Goal: Task Accomplishment & Management: Manage account settings

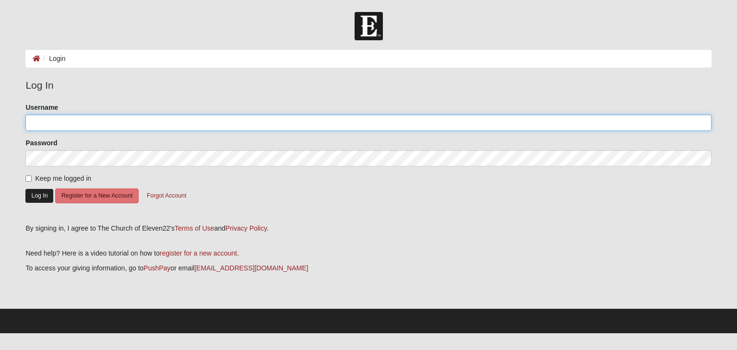
type input "tracyanield"
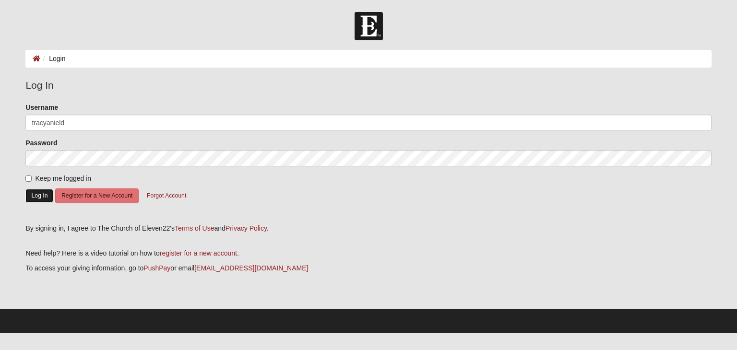
click at [28, 195] on button "Log In" at bounding box center [39, 196] width 28 height 14
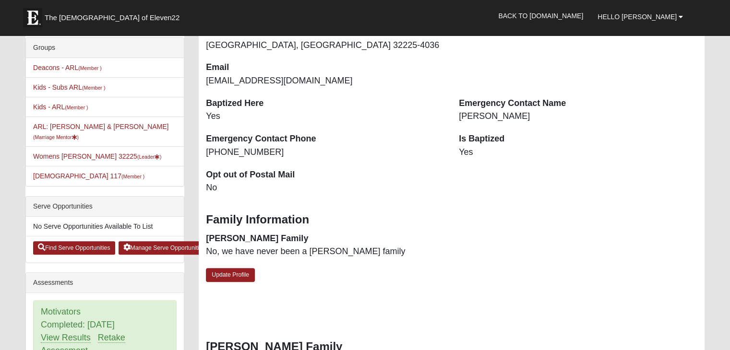
scroll to position [144, 0]
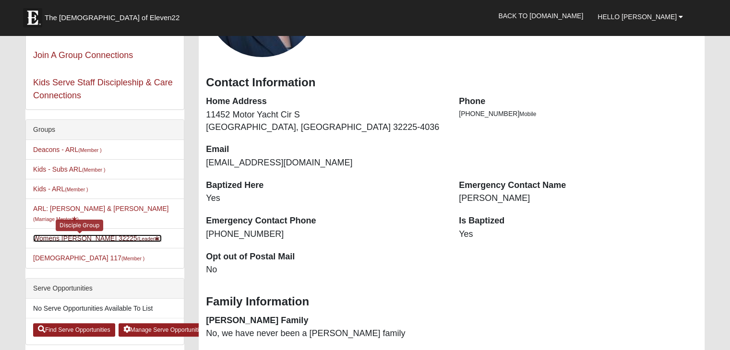
click at [64, 235] on link "Womens Nield 32225 (Leader )" at bounding box center [97, 239] width 129 height 8
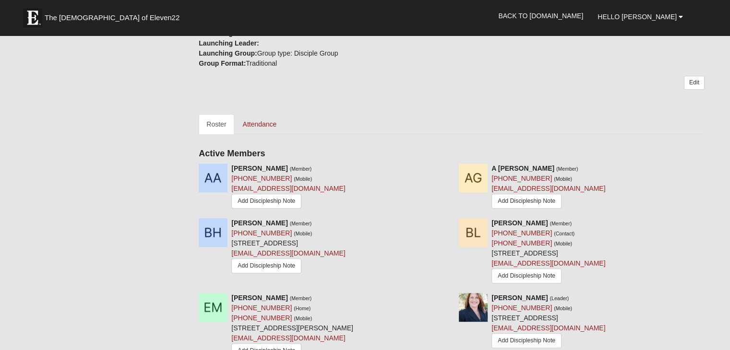
scroll to position [384, 0]
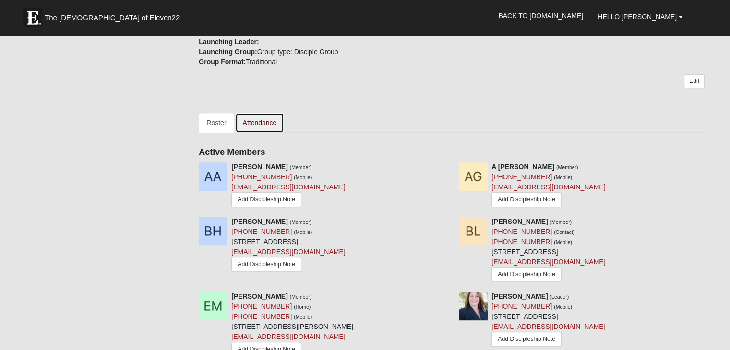
click at [263, 115] on link "Attendance" at bounding box center [259, 123] width 49 height 20
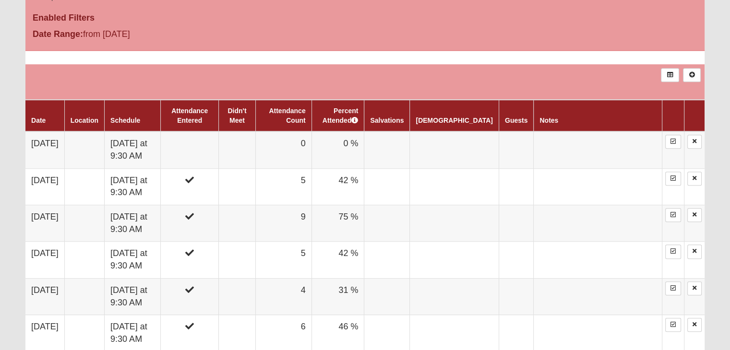
scroll to position [528, 0]
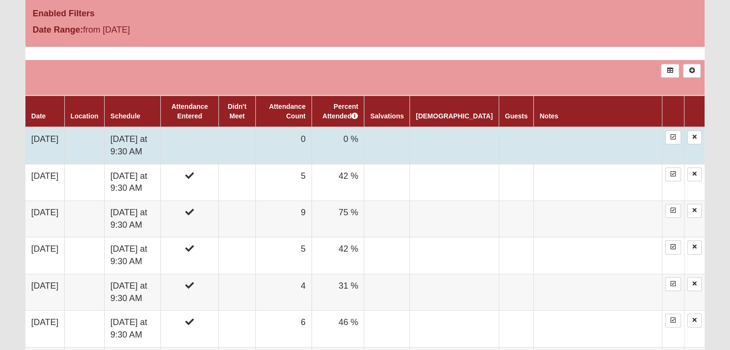
click at [33, 139] on td "8/11/2025" at bounding box center [44, 145] width 39 height 37
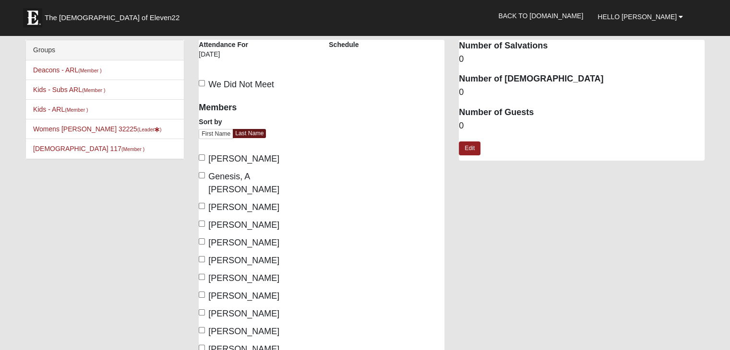
click at [206, 157] on label "[PERSON_NAME]" at bounding box center [239, 159] width 81 height 13
click at [205, 157] on input "[PERSON_NAME]" at bounding box center [202, 157] width 6 height 6
checkbox input "true"
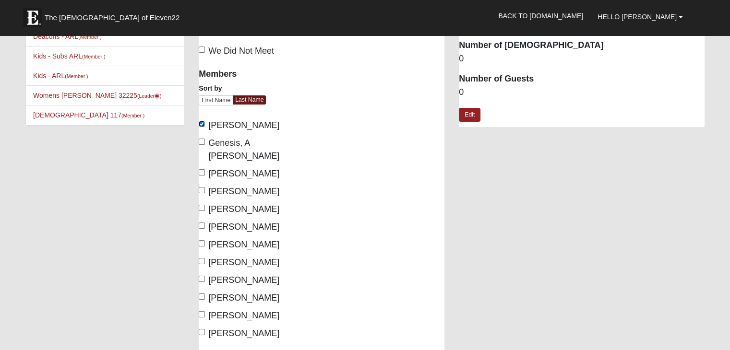
scroll to position [48, 0]
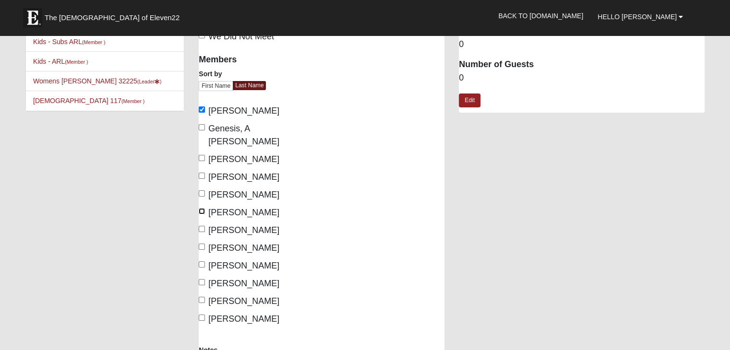
click at [201, 208] on input "[PERSON_NAME]" at bounding box center [202, 211] width 6 height 6
checkbox input "true"
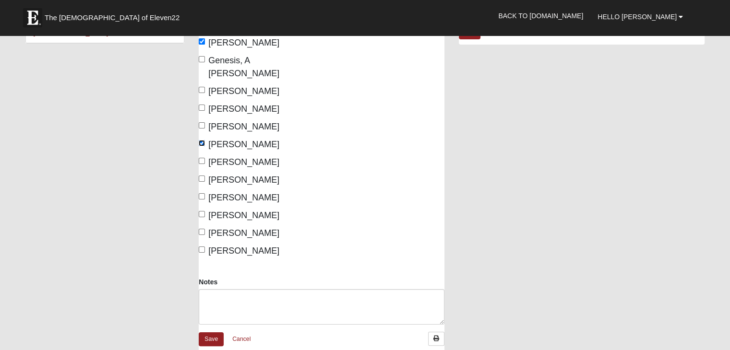
scroll to position [144, 0]
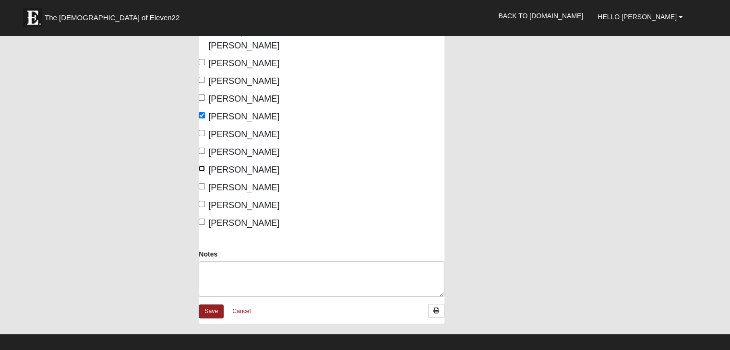
click at [204, 166] on input "[PERSON_NAME]" at bounding box center [202, 169] width 6 height 6
checkbox input "true"
click at [203, 201] on input "[PERSON_NAME]" at bounding box center [202, 204] width 6 height 6
checkbox input "true"
click at [202, 183] on input "[PERSON_NAME]" at bounding box center [202, 186] width 6 height 6
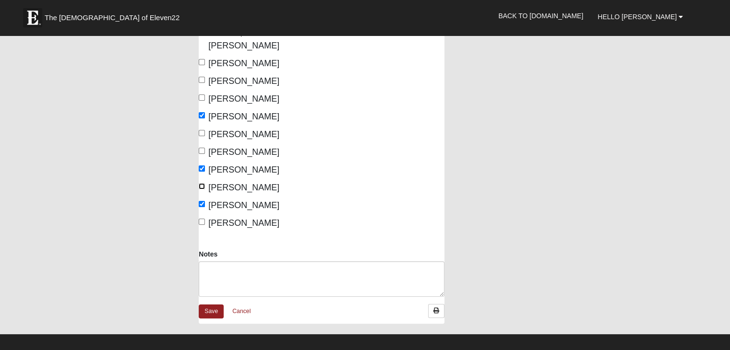
checkbox input "true"
click at [201, 219] on input "Wright, Kathy" at bounding box center [202, 222] width 6 height 6
checkbox input "true"
click at [209, 305] on link "Save" at bounding box center [211, 312] width 25 height 14
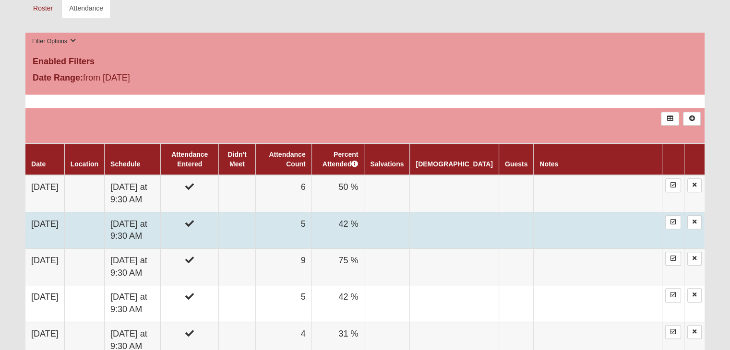
scroll to position [624, 0]
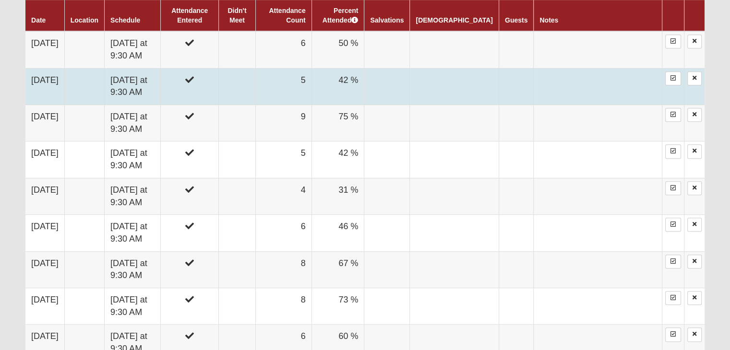
click at [256, 190] on td at bounding box center [237, 196] width 37 height 36
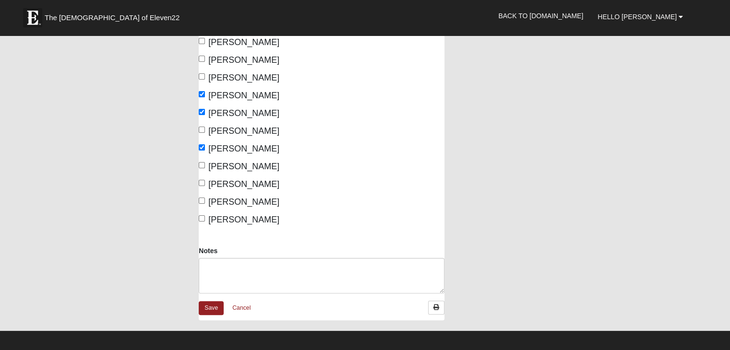
scroll to position [336, 0]
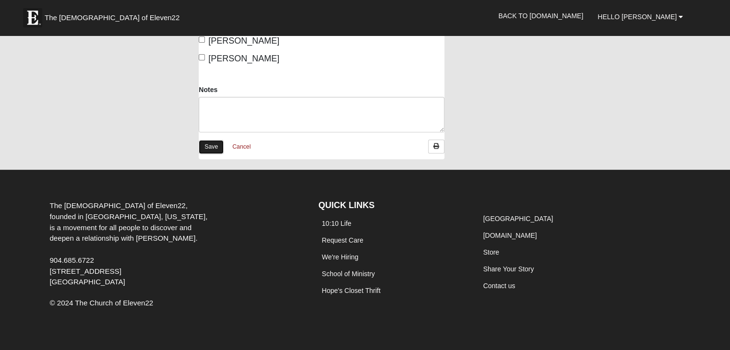
click at [204, 140] on link "Save" at bounding box center [211, 147] width 25 height 14
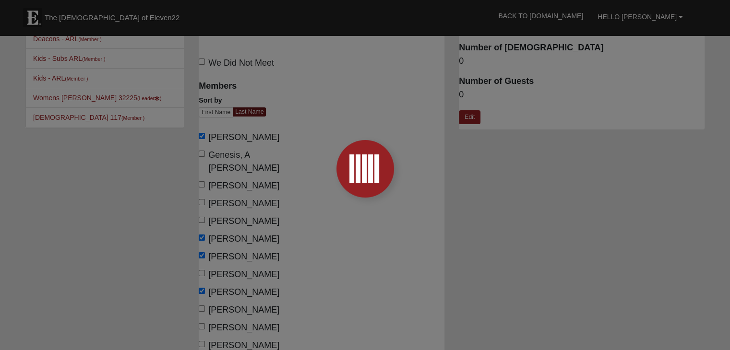
scroll to position [48, 0]
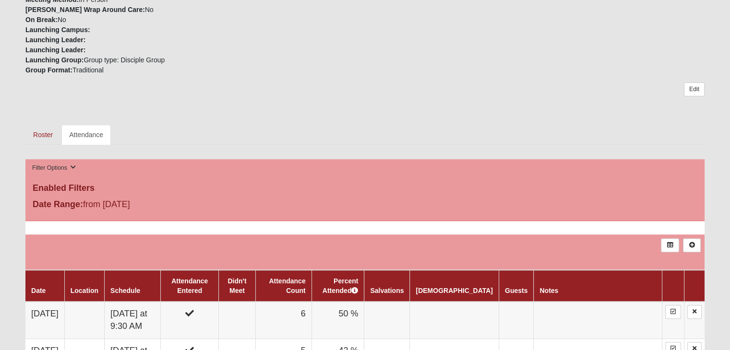
scroll to position [384, 0]
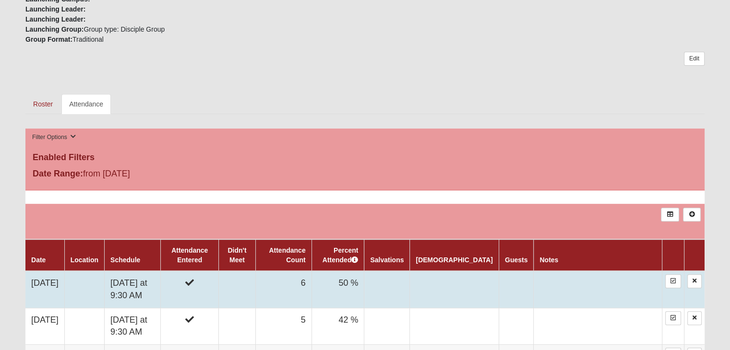
click at [55, 279] on td "[DATE]" at bounding box center [44, 289] width 39 height 37
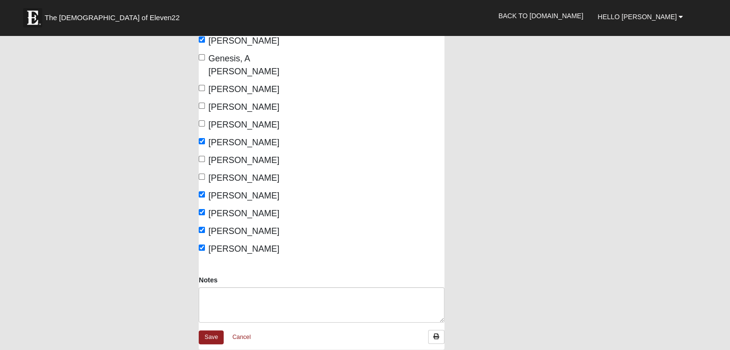
scroll to position [144, 0]
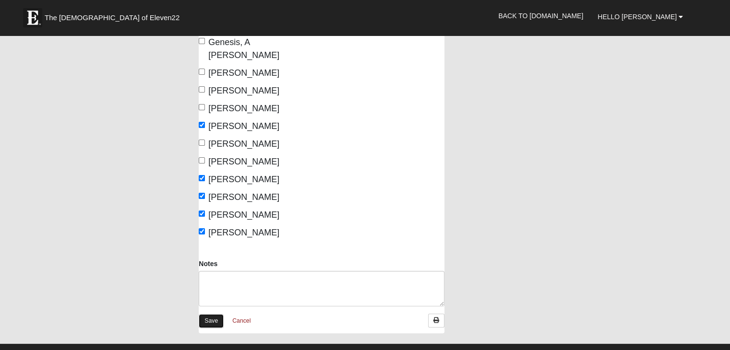
click at [211, 314] on link "Save" at bounding box center [211, 321] width 25 height 14
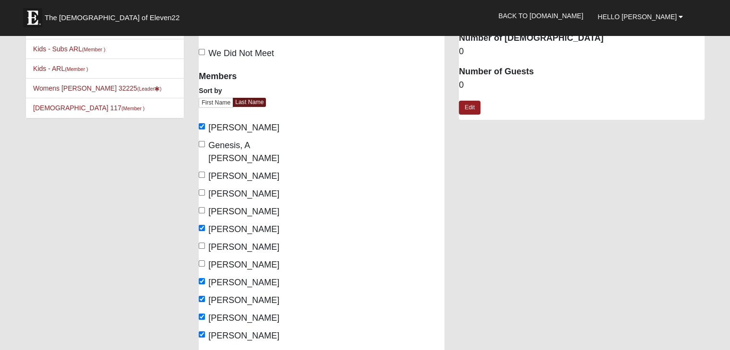
scroll to position [0, 0]
